Goal: Task Accomplishment & Management: Use online tool/utility

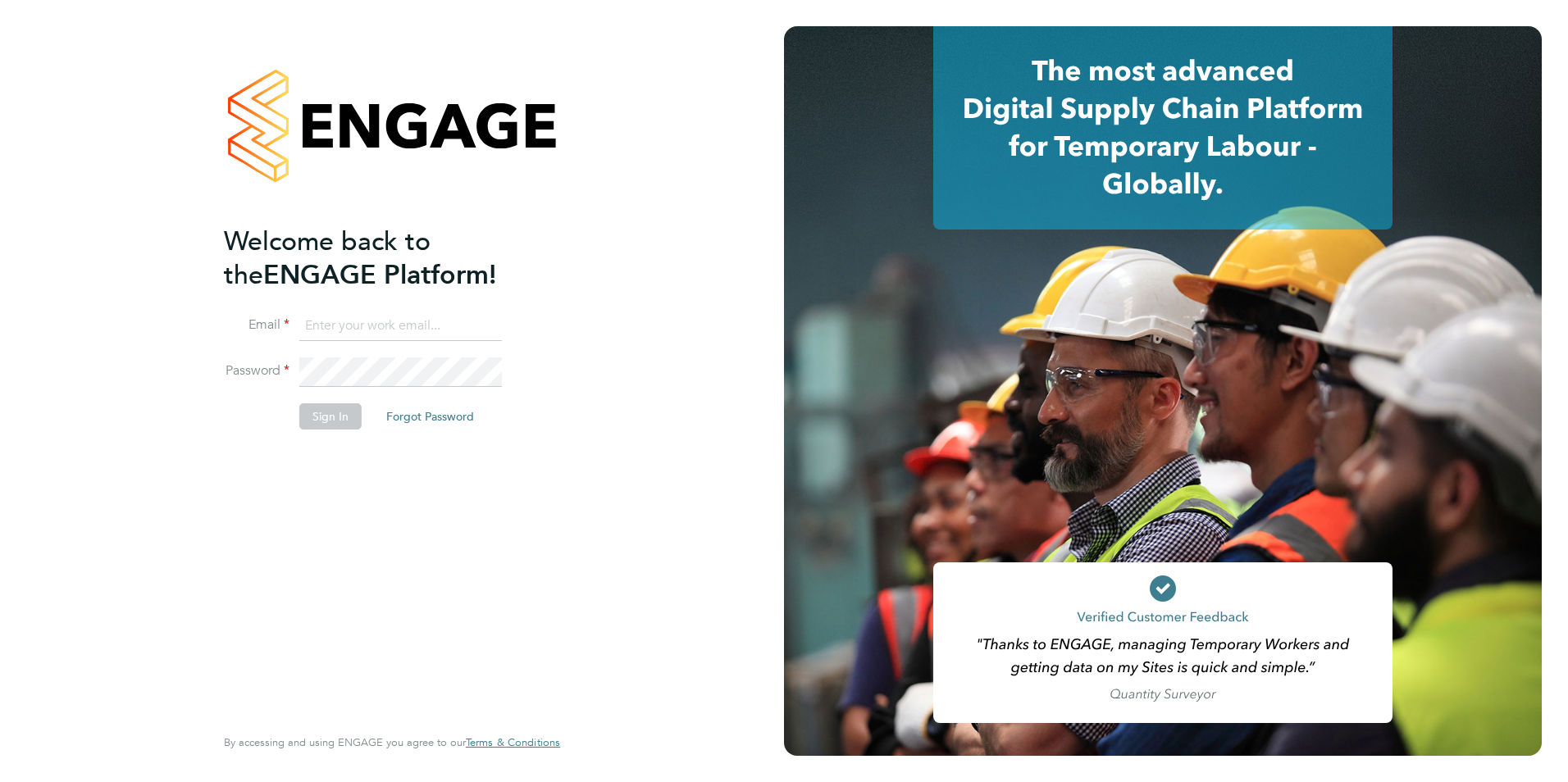
type input "shaun.white@linsco.com"
click at [325, 417] on button "Sign In" at bounding box center [330, 416] width 62 height 26
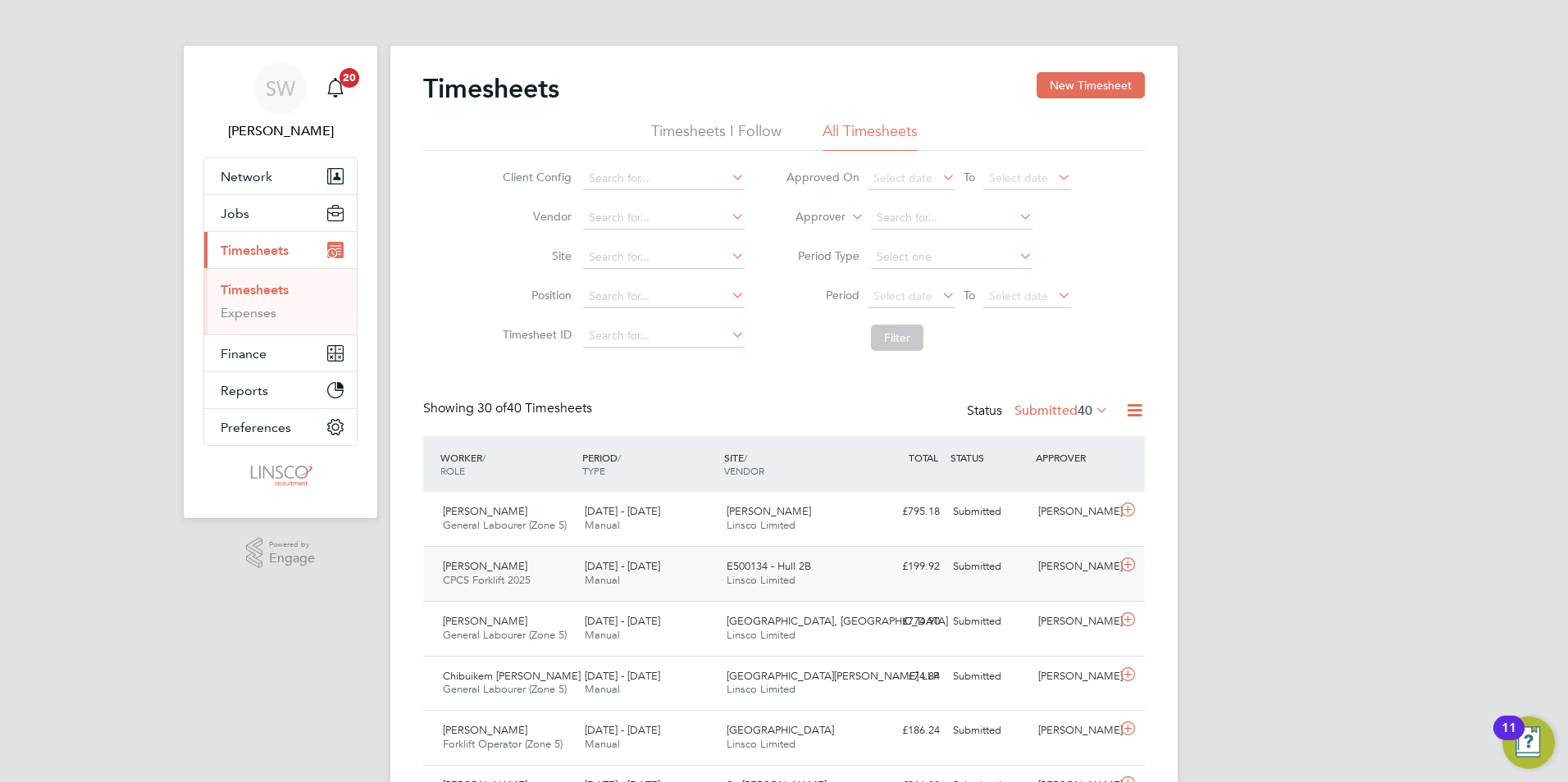
click at [794, 563] on span "E500134 - Hull 2B" at bounding box center [769, 566] width 84 height 14
